Goal: Task Accomplishment & Management: Use online tool/utility

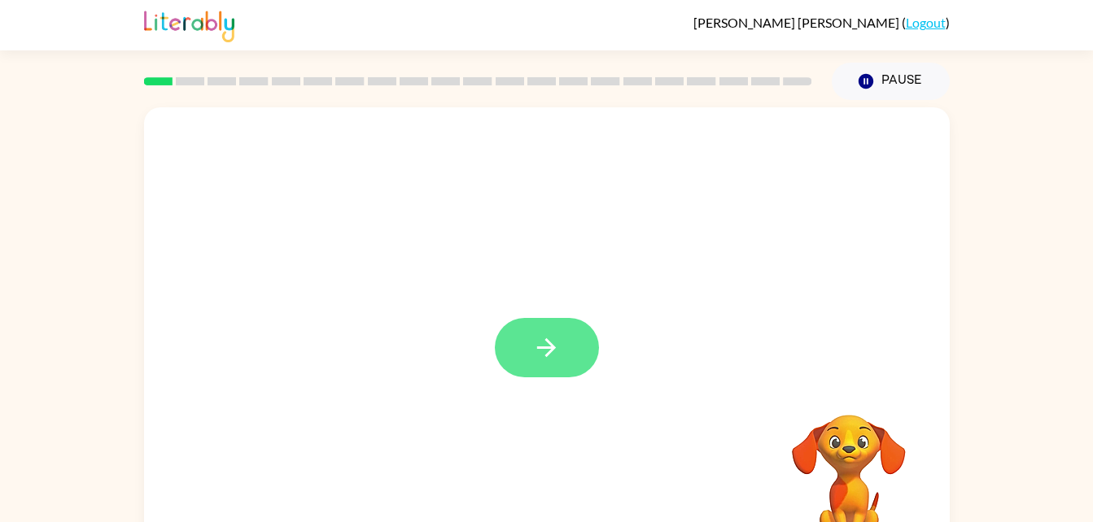
click at [558, 328] on button "button" at bounding box center [547, 347] width 104 height 59
click at [863, 485] on video "Your browser must support playing .mp4 files to use Literably. Please try using…" at bounding box center [848, 471] width 163 height 163
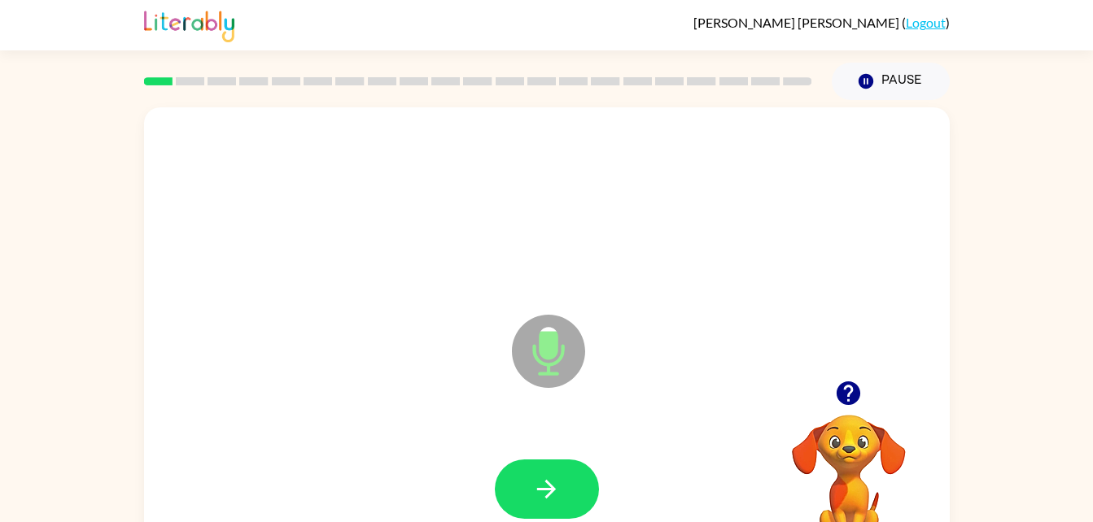
click at [576, 448] on div at bounding box center [546, 489] width 773 height 133
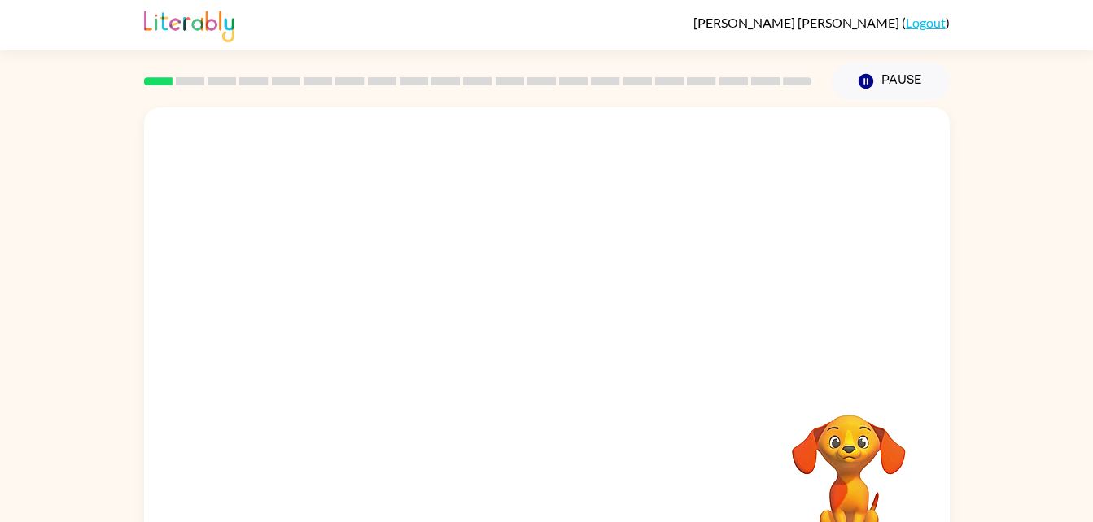
click at [200, 169] on div at bounding box center [547, 243] width 806 height 273
click at [544, 347] on icon "button" at bounding box center [546, 348] width 28 height 28
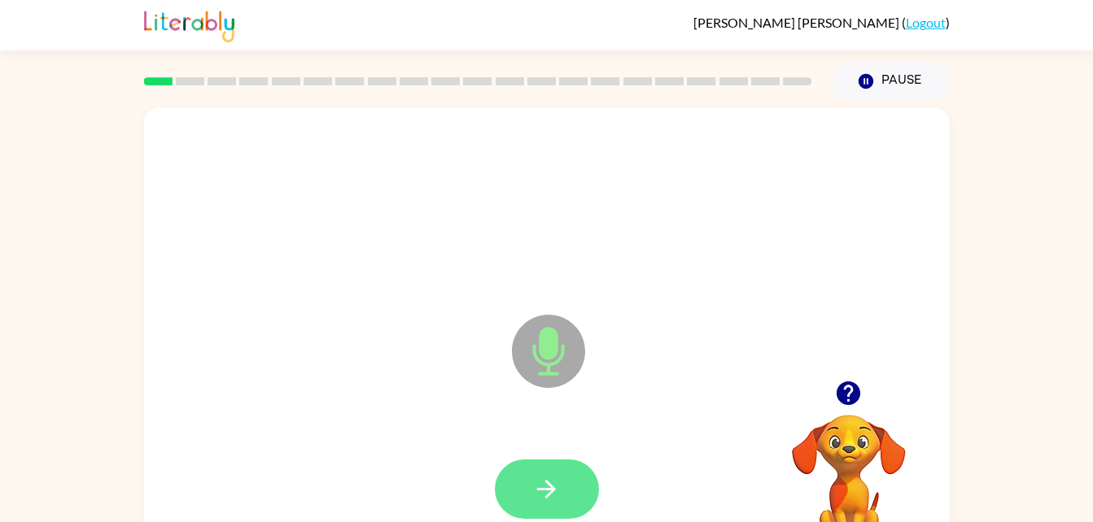
click at [534, 489] on icon "button" at bounding box center [546, 489] width 28 height 28
click at [539, 476] on icon "button" at bounding box center [546, 489] width 28 height 28
click at [841, 378] on button "button" at bounding box center [847, 393] width 41 height 41
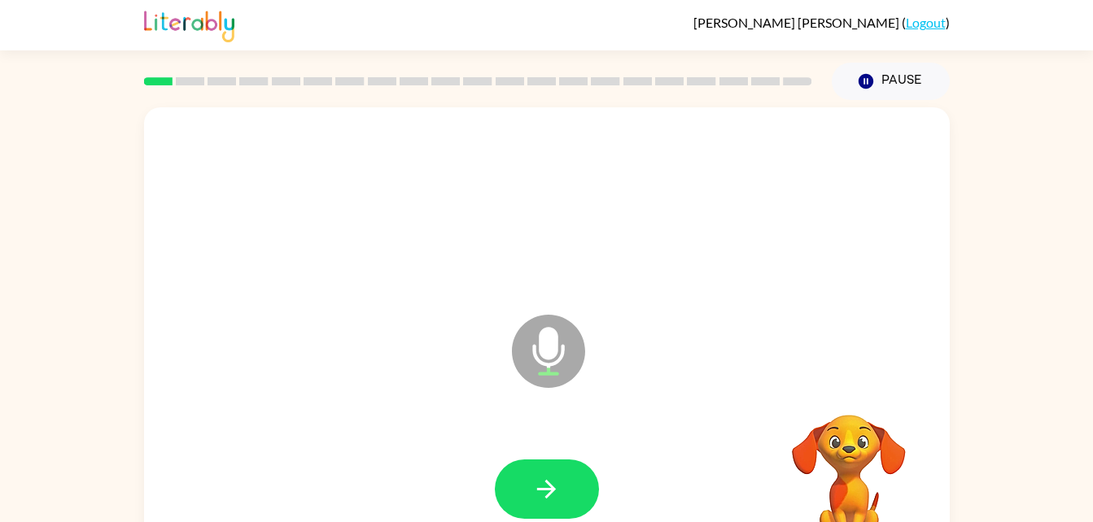
click at [849, 391] on video "Your browser must support playing .mp4 files to use Literably. Please try using…" at bounding box center [848, 471] width 163 height 163
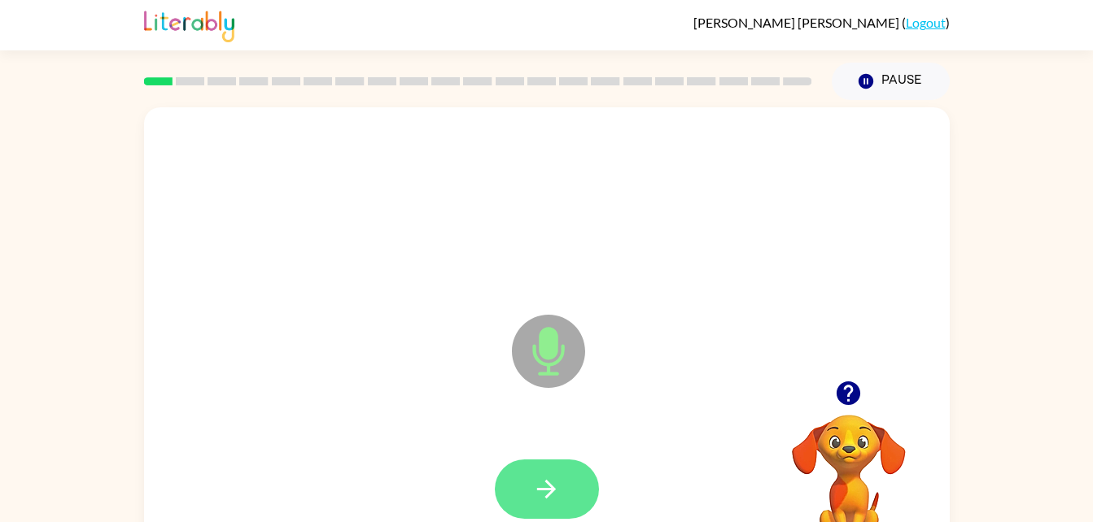
click at [504, 491] on button "button" at bounding box center [547, 489] width 104 height 59
click at [539, 491] on icon "button" at bounding box center [546, 489] width 28 height 28
click at [539, 515] on button "button" at bounding box center [547, 489] width 104 height 59
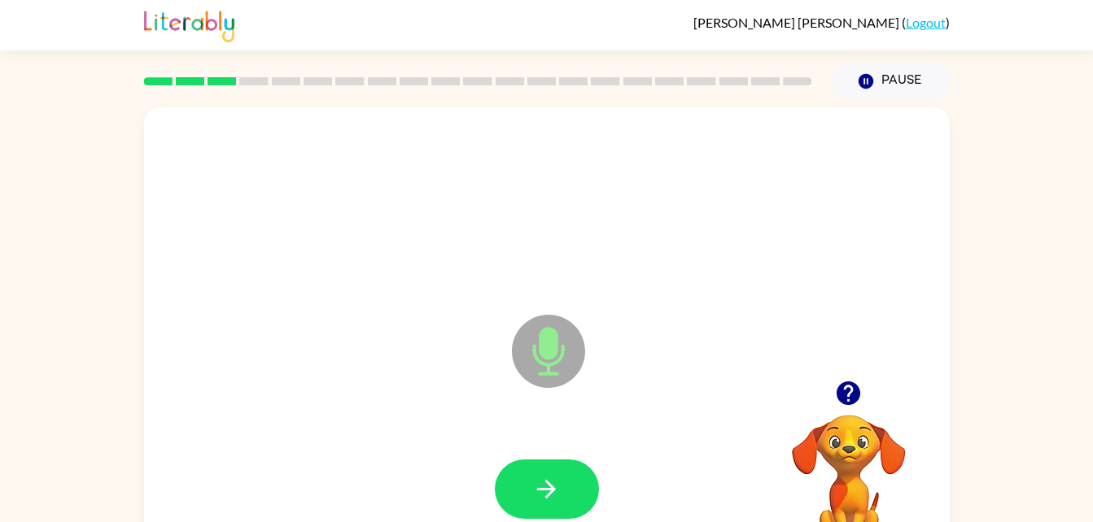
click at [506, 515] on div at bounding box center [547, 489] width 104 height 59
click at [546, 490] on icon "button" at bounding box center [546, 489] width 19 height 19
click at [837, 393] on icon "button" at bounding box center [848, 394] width 24 height 24
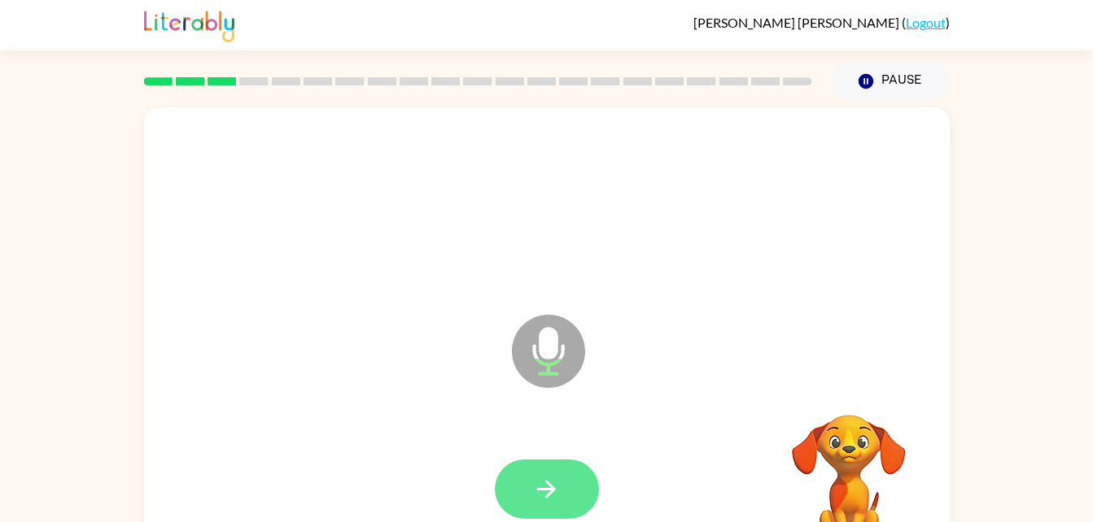
click at [525, 500] on button "button" at bounding box center [547, 489] width 104 height 59
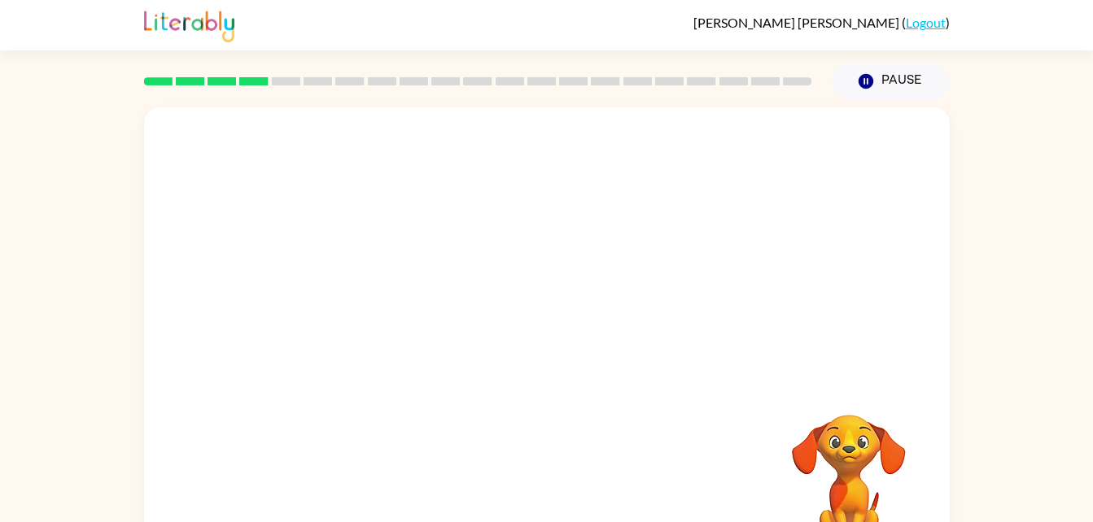
click at [7, 463] on div "Your browser must support playing .mp4 files to use Literably. Please try using…" at bounding box center [546, 336] width 1093 height 472
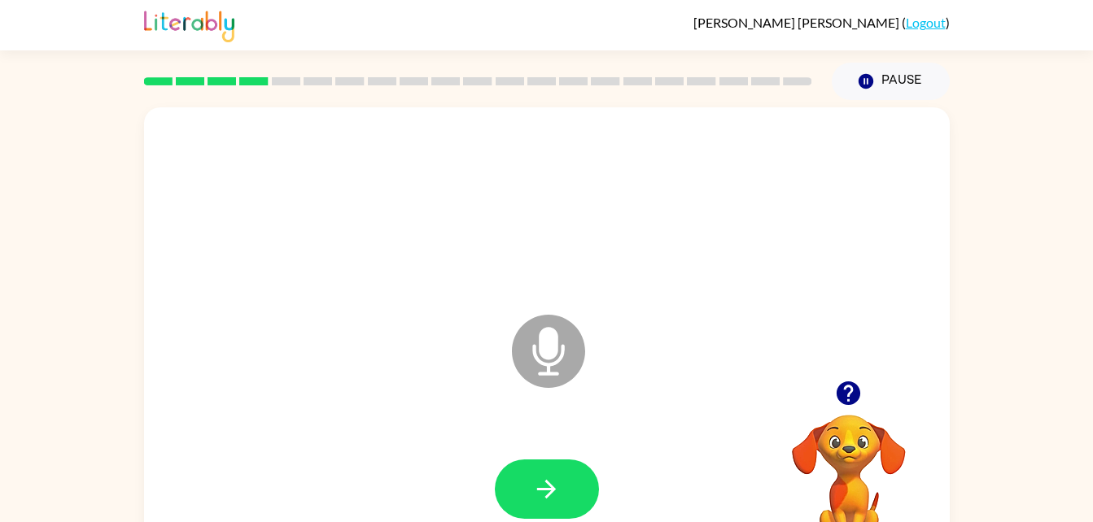
click at [7, 451] on div "Microphone The Microphone is here when it is your turn to talk Your browser mus…" at bounding box center [546, 336] width 1093 height 472
click at [6, 464] on div "Microphone The Microphone is here when it is your turn to talk Your browser mus…" at bounding box center [546, 336] width 1093 height 472
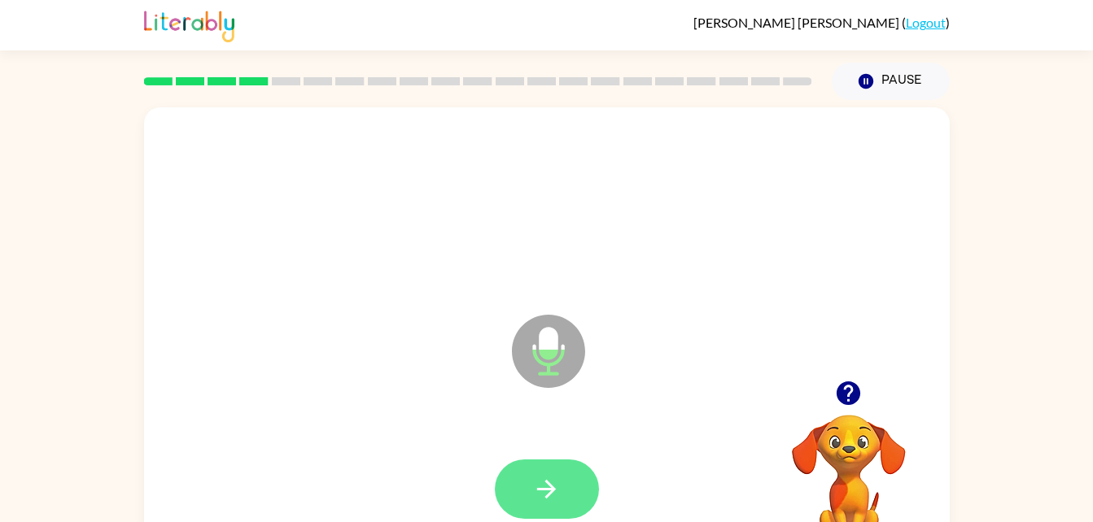
click at [529, 477] on button "button" at bounding box center [547, 489] width 104 height 59
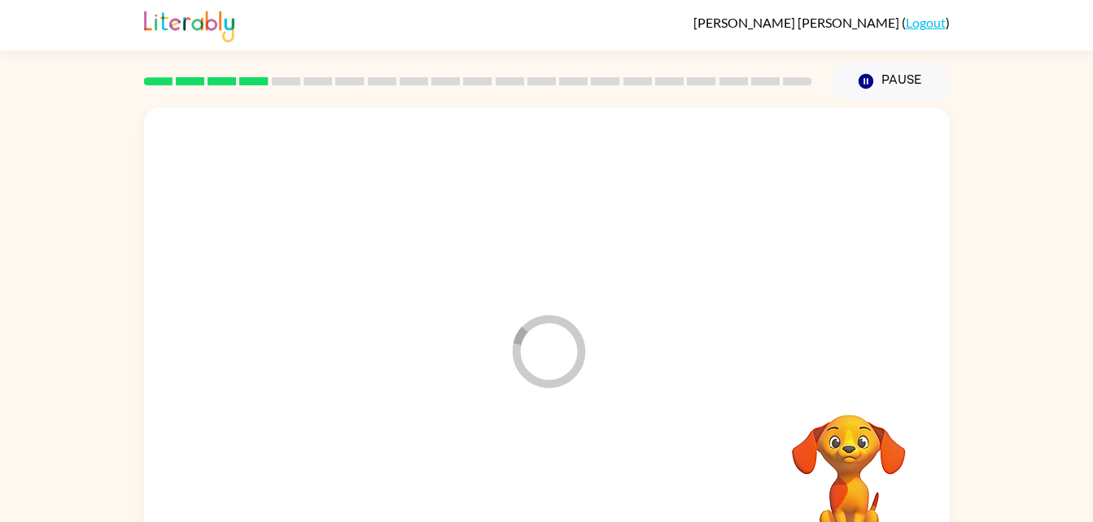
click at [8, 462] on div "Loader Your response is being sent to our graders Your browser must support pla…" at bounding box center [546, 336] width 1093 height 472
click at [11, 454] on div "Your browser must support playing .mp4 files to use Literably. Please try using…" at bounding box center [546, 336] width 1093 height 472
click at [8, 456] on div "Your browser must support playing .mp4 files to use Literably. Please try using…" at bounding box center [546, 336] width 1093 height 472
click at [9, 462] on div "Your browser must support playing .mp4 files to use Literably. Please try using…" at bounding box center [546, 336] width 1093 height 472
click at [9, 464] on div "Your browser must support playing .mp4 files to use Literably. Please try using…" at bounding box center [546, 336] width 1093 height 472
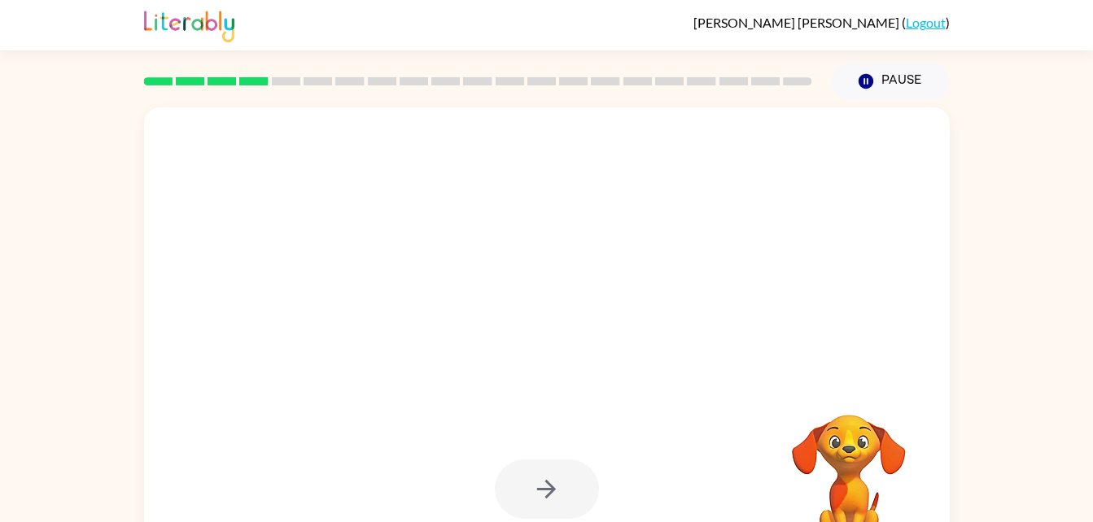
click at [13, 465] on div "Your browser must support playing .mp4 files to use Literably. Please try using…" at bounding box center [546, 336] width 1093 height 472
click at [8, 466] on div "Your browser must support playing .mp4 files to use Literably. Please try using…" at bounding box center [546, 336] width 1093 height 472
click at [6, 467] on div "Your browser must support playing .mp4 files to use Literably. Please try using…" at bounding box center [546, 336] width 1093 height 472
click at [7, 469] on div "Your browser must support playing .mp4 files to use Literably. Please try using…" at bounding box center [546, 336] width 1093 height 472
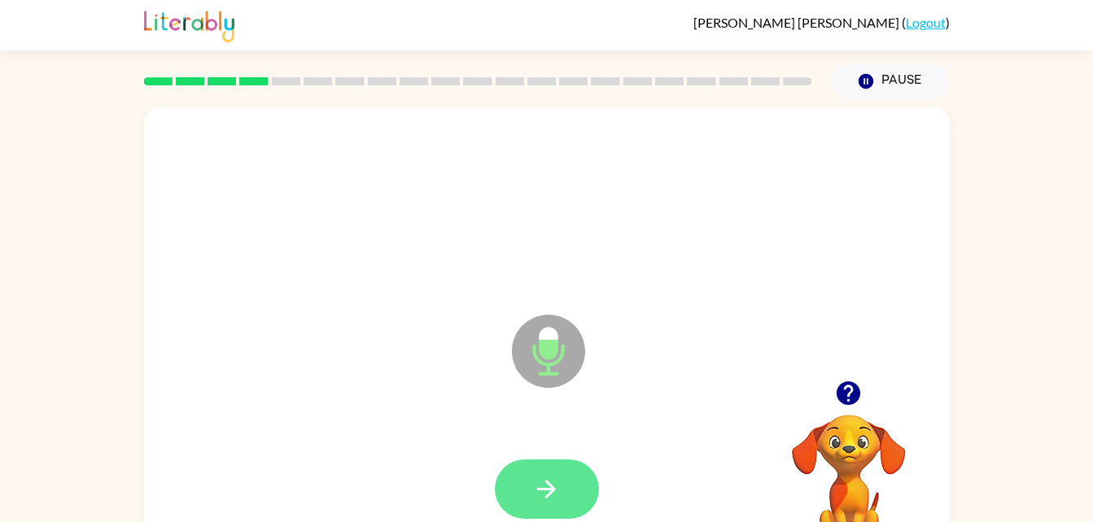
click at [517, 510] on button "button" at bounding box center [547, 489] width 104 height 59
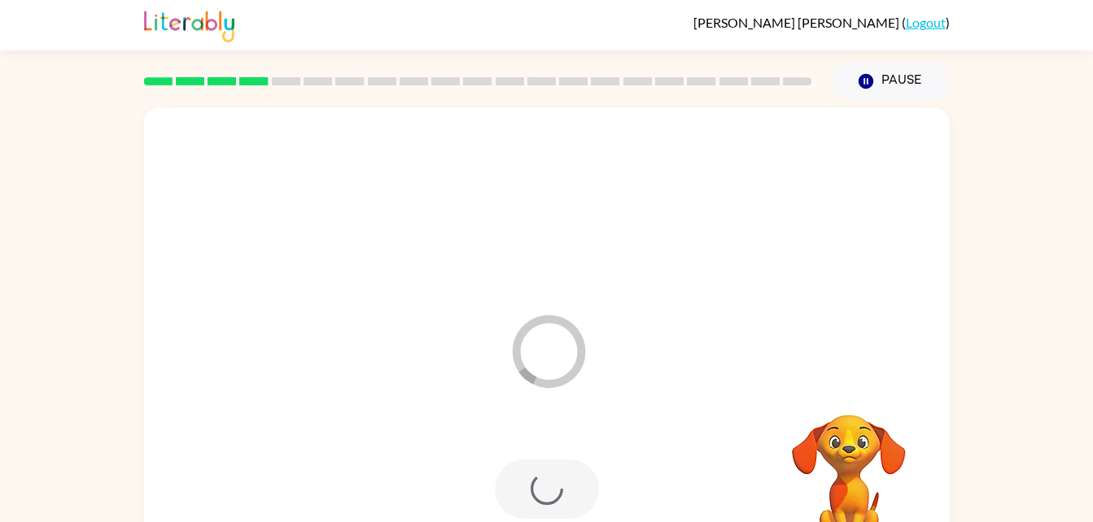
click at [8, 467] on div "Loader Your response is being sent to our graders Your browser must support pla…" at bounding box center [546, 336] width 1093 height 472
click at [7, 465] on div "Your browser must support playing .mp4 files to use Literably. Please try using…" at bounding box center [546, 336] width 1093 height 472
click at [324, 61] on div at bounding box center [478, 81] width 688 height 57
click at [248, 482] on div at bounding box center [546, 489] width 773 height 133
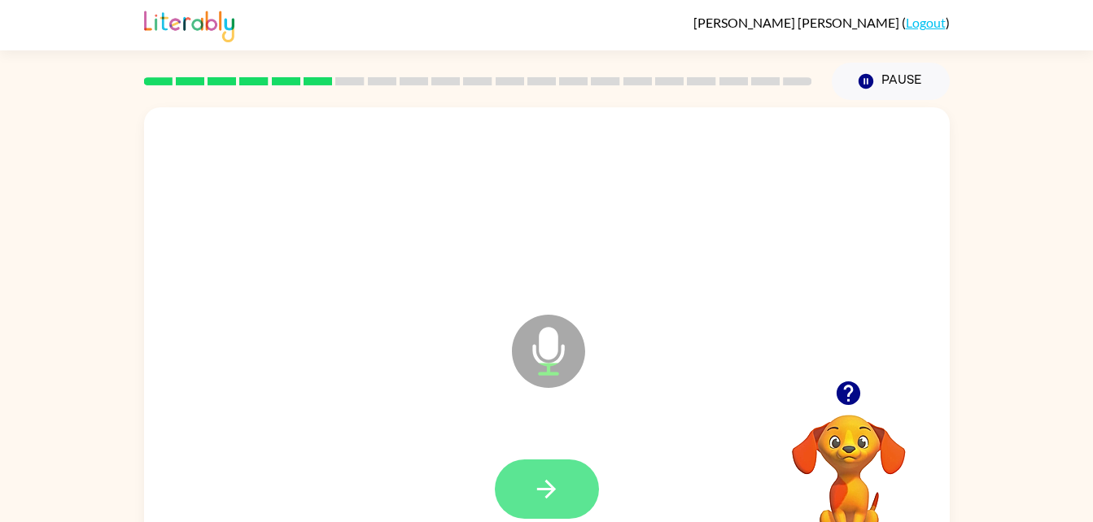
click at [540, 514] on button "button" at bounding box center [547, 489] width 104 height 59
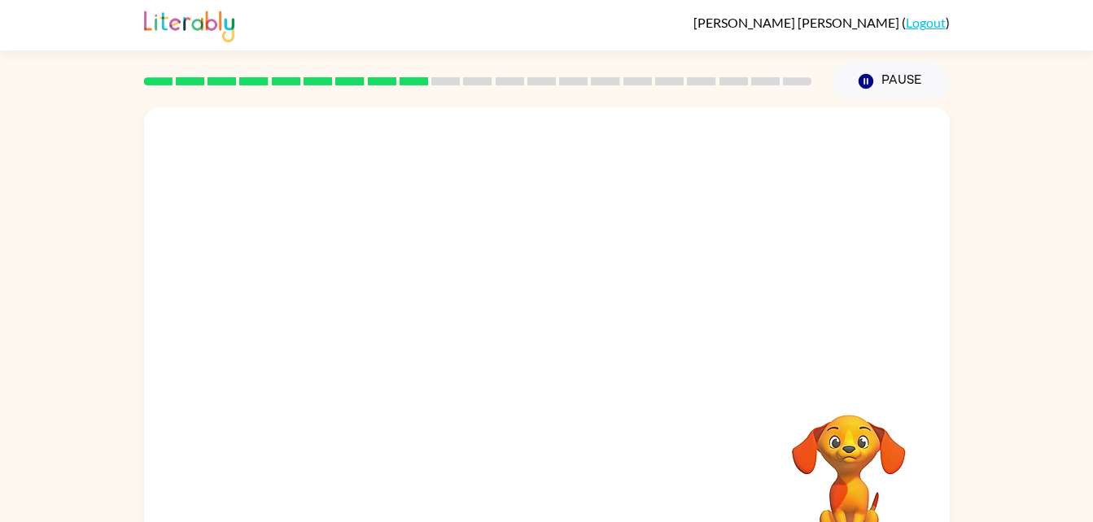
click at [7, 490] on div "Your browser must support playing .mp4 files to use Literably. Please try using…" at bounding box center [546, 336] width 1093 height 472
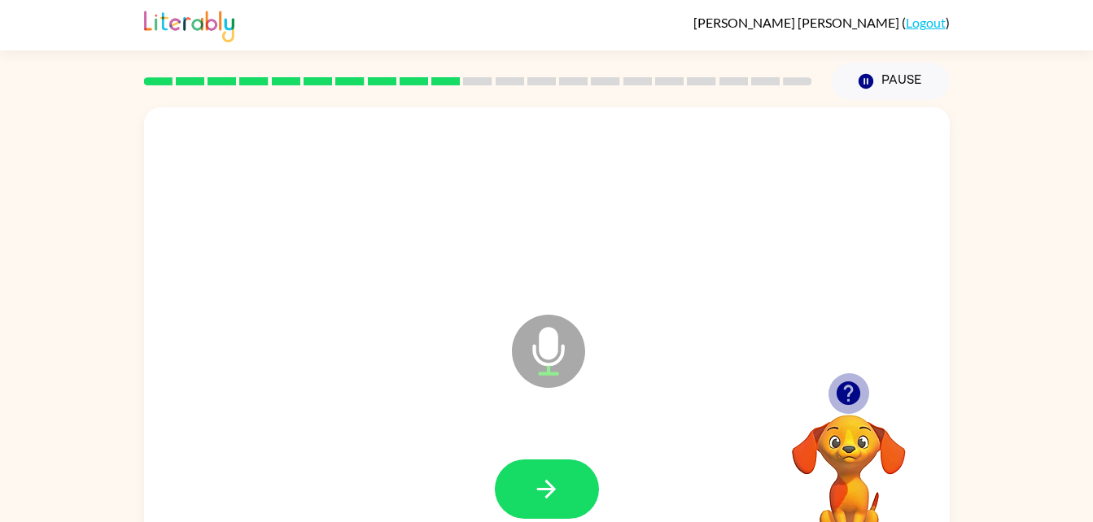
click at [841, 383] on icon "button" at bounding box center [848, 393] width 28 height 28
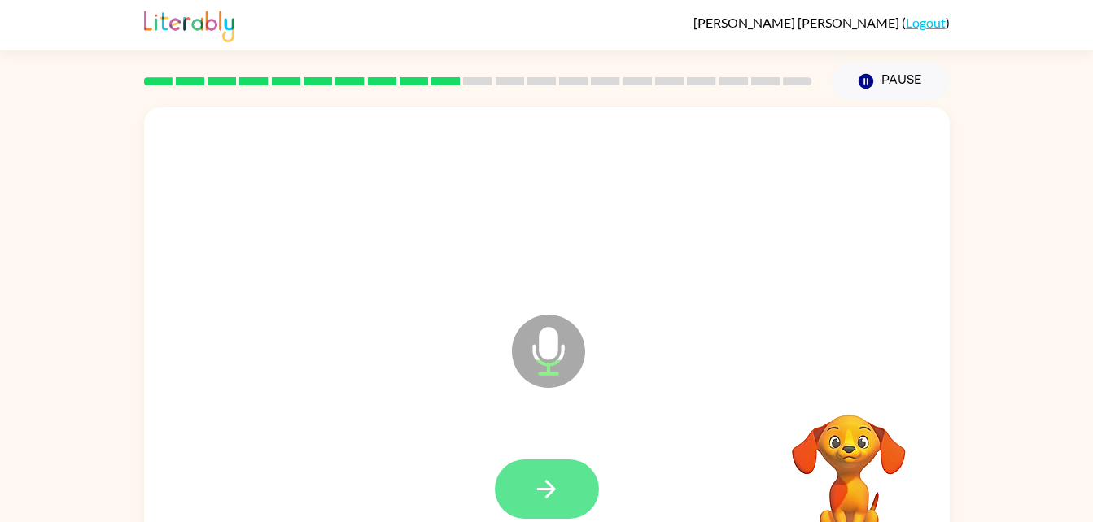
click at [534, 494] on icon "button" at bounding box center [546, 489] width 28 height 28
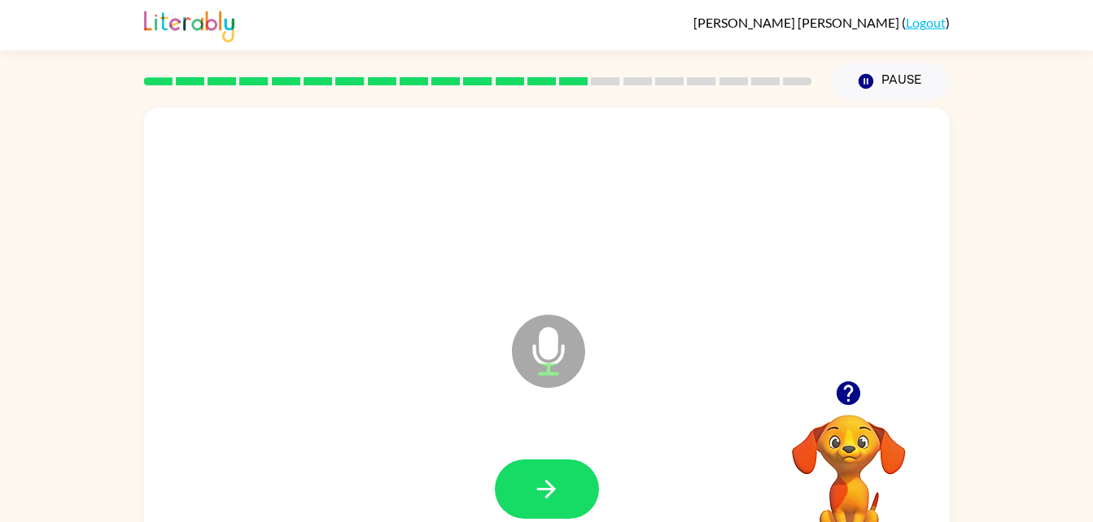
click at [816, 402] on div at bounding box center [848, 393] width 163 height 41
click at [834, 383] on icon "button" at bounding box center [848, 393] width 28 height 28
click at [468, 501] on div at bounding box center [546, 489] width 773 height 133
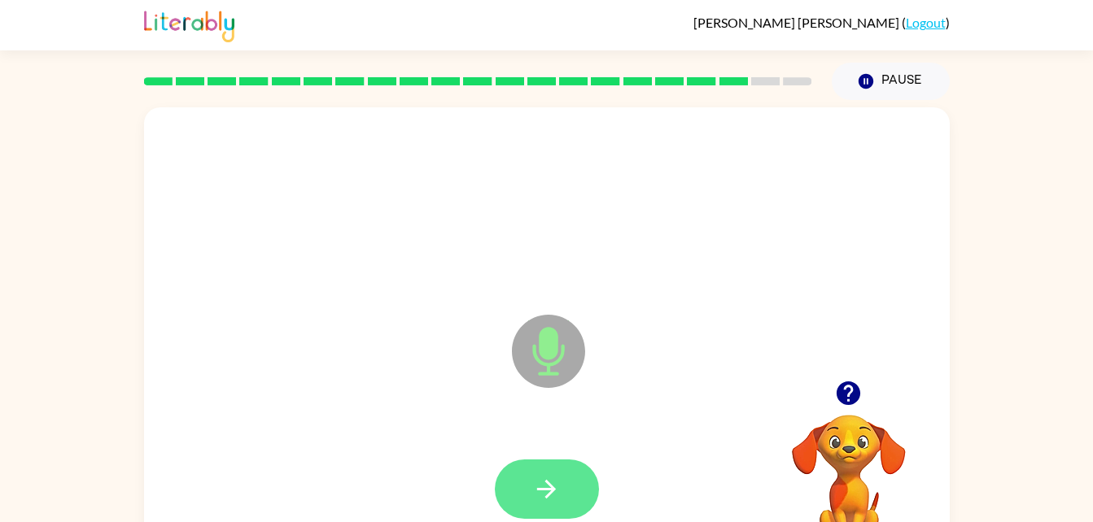
click at [522, 479] on button "button" at bounding box center [547, 489] width 104 height 59
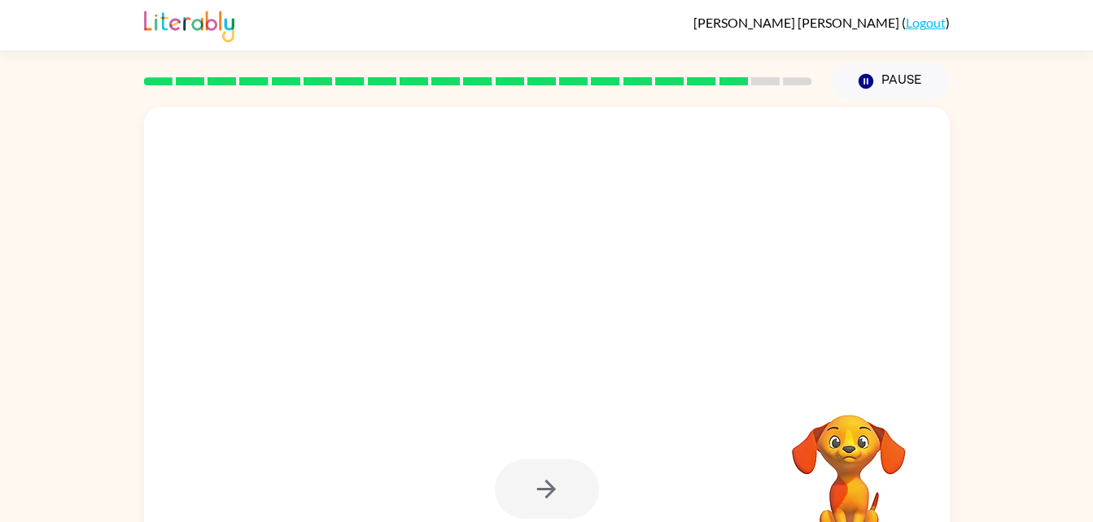
click at [562, 440] on div at bounding box center [546, 489] width 773 height 133
click at [552, 484] on div at bounding box center [547, 489] width 104 height 59
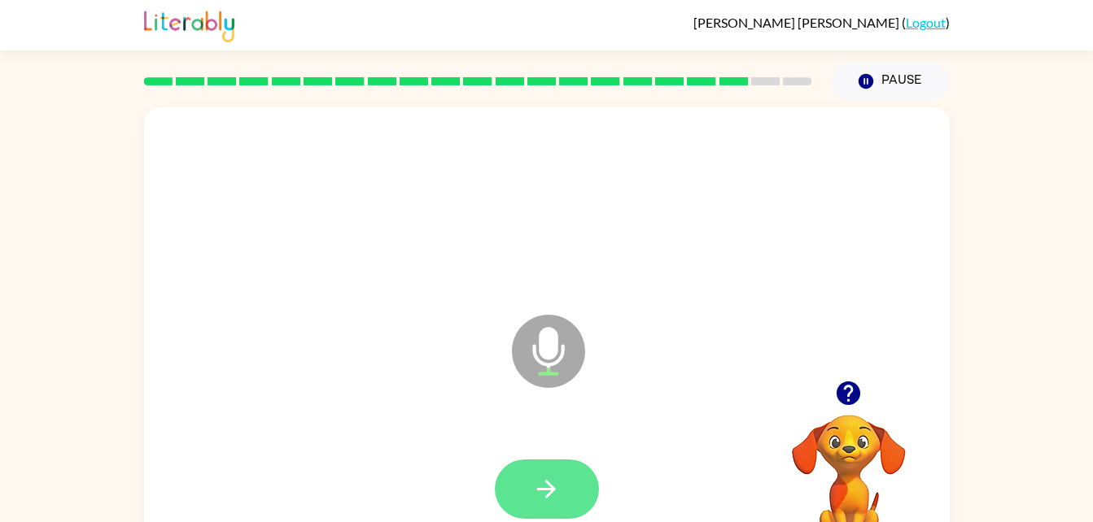
click at [552, 492] on icon "button" at bounding box center [546, 489] width 19 height 19
click at [509, 491] on button "button" at bounding box center [547, 489] width 104 height 59
click at [540, 517] on button "button" at bounding box center [547, 489] width 104 height 59
